Goal: Information Seeking & Learning: Learn about a topic

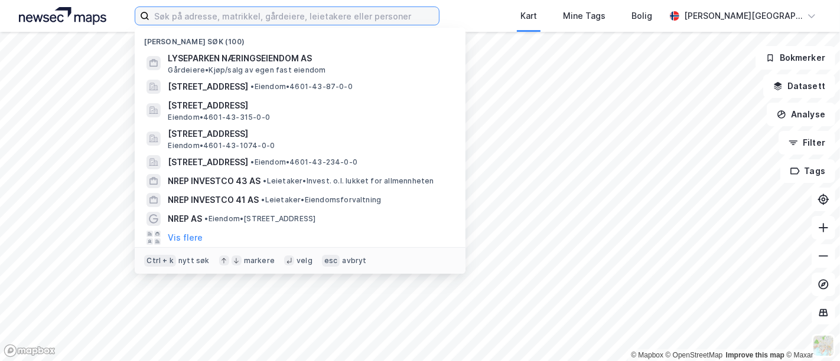
click at [247, 20] on input at bounding box center [293, 16] width 289 height 18
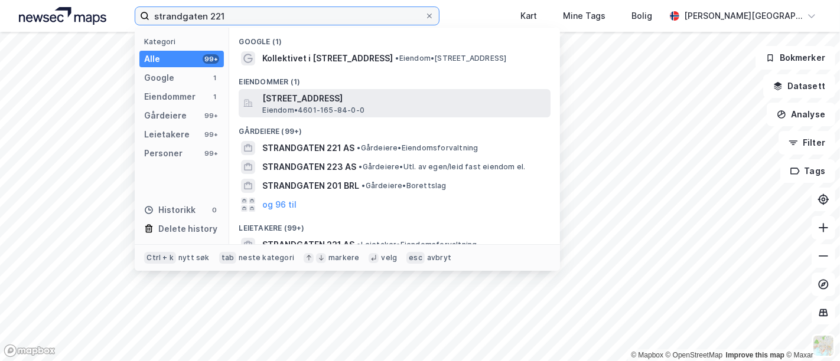
type input "strandgaten 221"
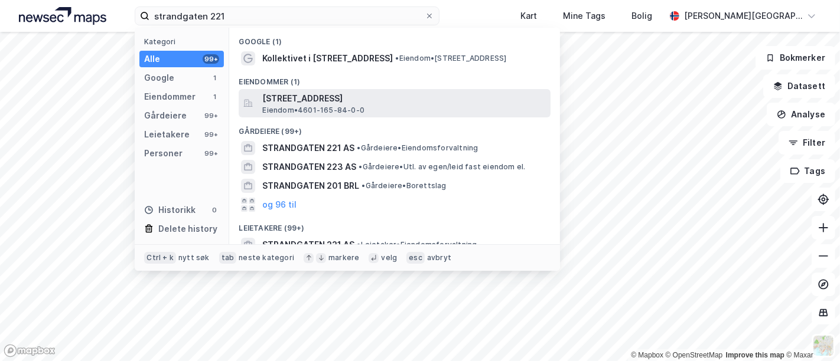
click at [319, 99] on span "[STREET_ADDRESS]" at bounding box center [403, 99] width 283 height 14
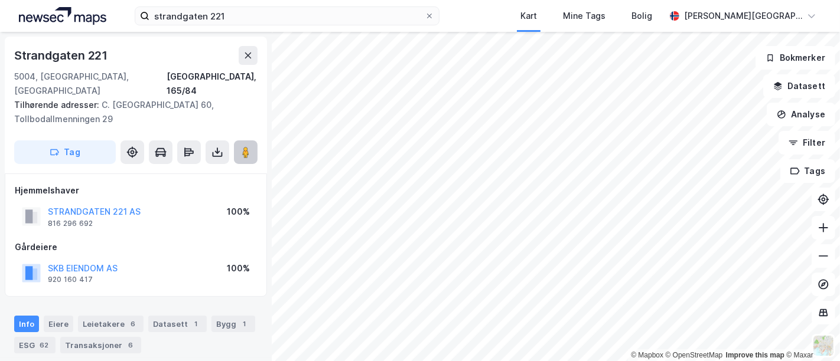
click at [256, 141] on button at bounding box center [246, 153] width 24 height 24
click at [244, 144] on button at bounding box center [246, 153] width 24 height 24
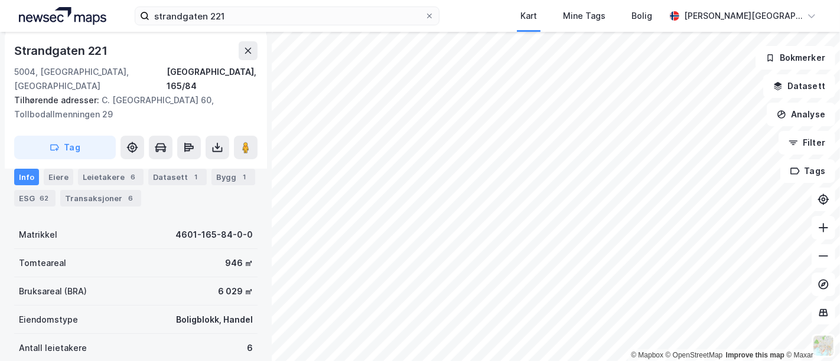
scroll to position [131, 0]
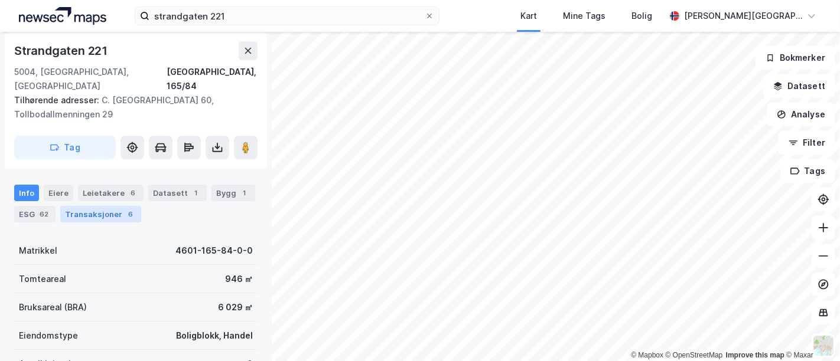
click at [132, 206] on div "Transaksjoner 6" at bounding box center [100, 214] width 81 height 17
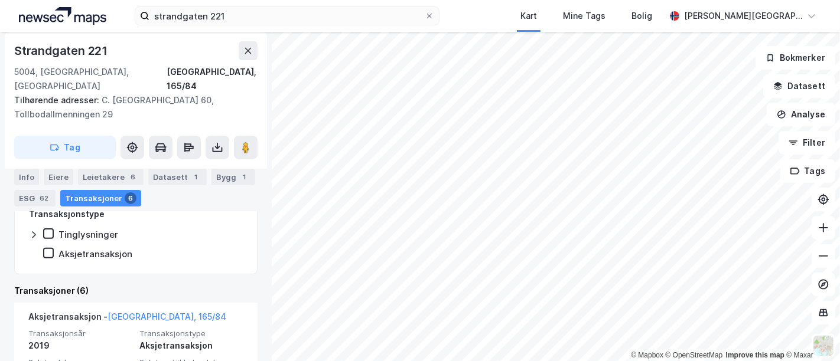
scroll to position [343, 0]
